Goal: Find specific page/section: Find specific page/section

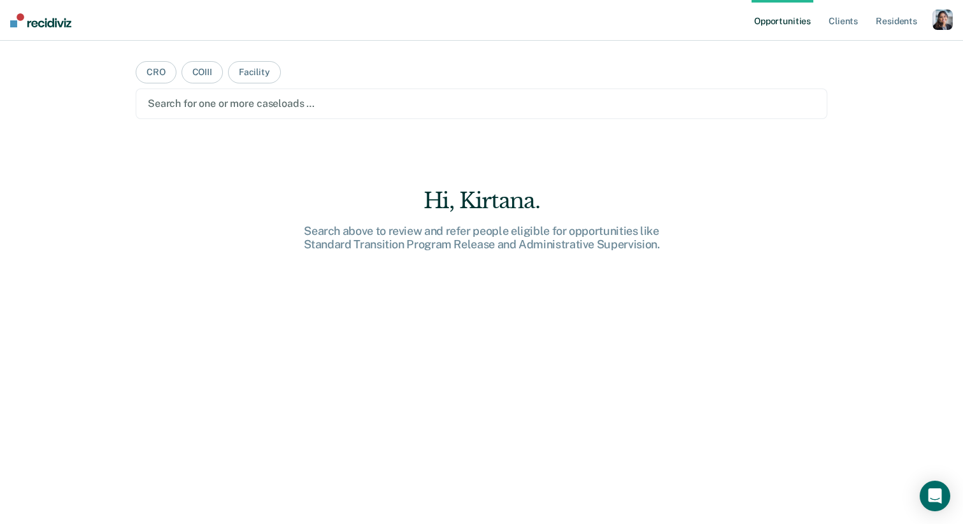
click at [944, 27] on div "button" at bounding box center [942, 20] width 20 height 20
click at [889, 48] on link "Profile" at bounding box center [891, 51] width 103 height 11
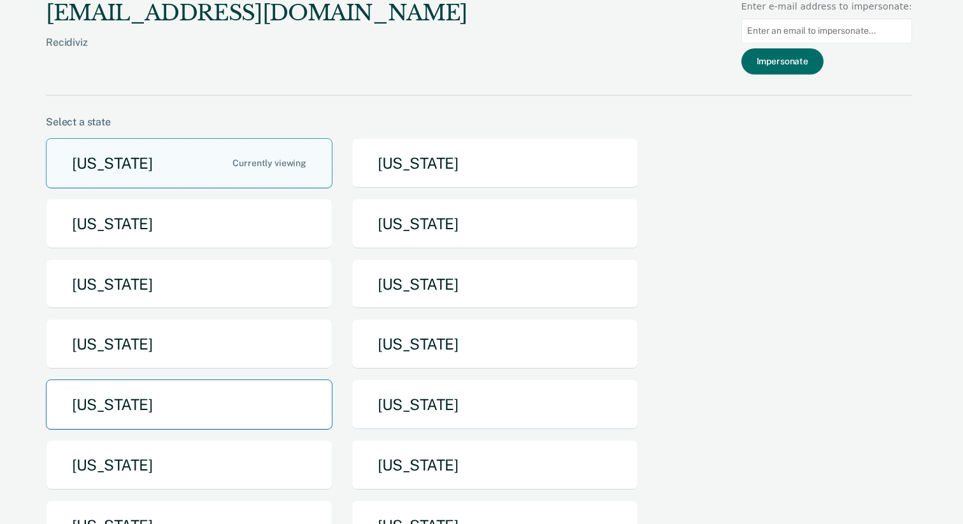
click at [224, 394] on button "[US_STATE]" at bounding box center [189, 405] width 287 height 50
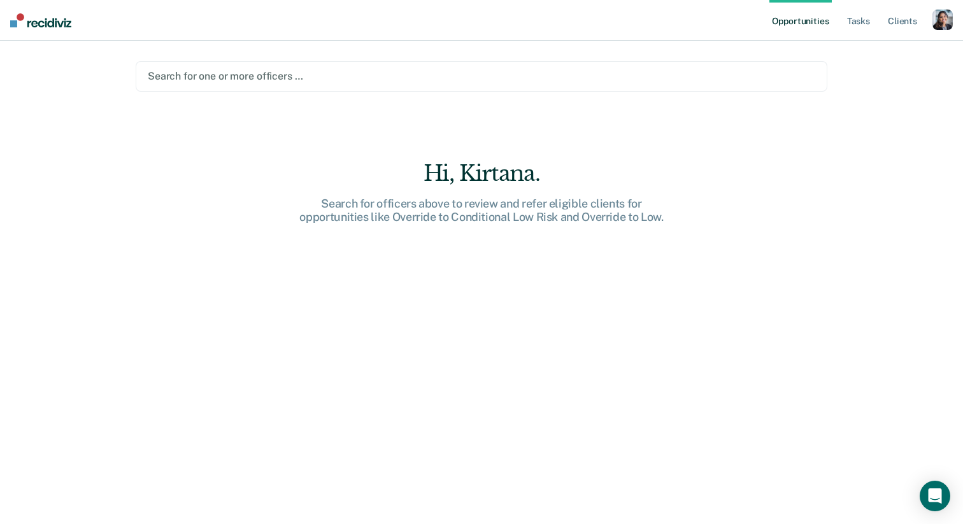
click at [874, 17] on ul "Opportunities Tasks Client s" at bounding box center [850, 20] width 163 height 41
click at [860, 18] on link "Tasks" at bounding box center [859, 20] width 28 height 41
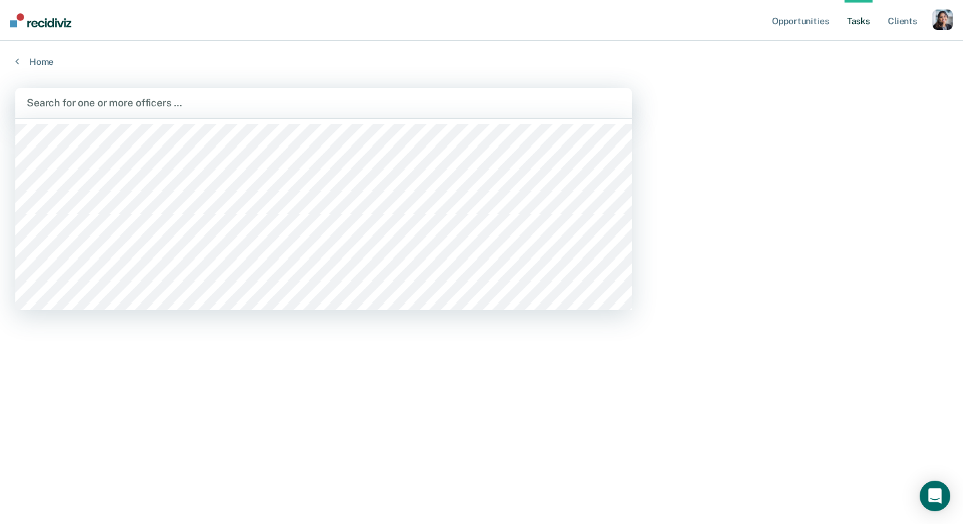
click at [622, 89] on div "Search for one or more officers …" at bounding box center [323, 103] width 617 height 31
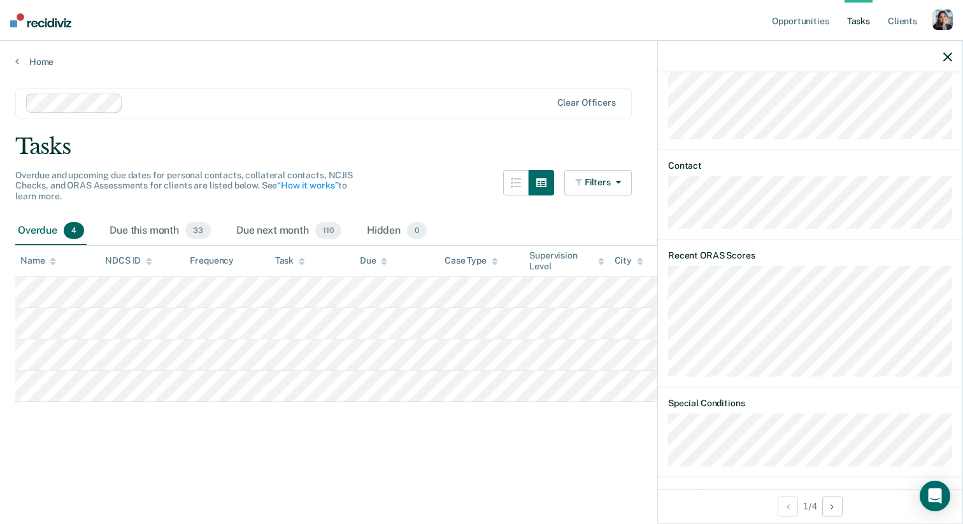
scroll to position [573, 0]
click at [890, 18] on link "Client s" at bounding box center [902, 20] width 34 height 41
